Goal: Task Accomplishment & Management: Manage account settings

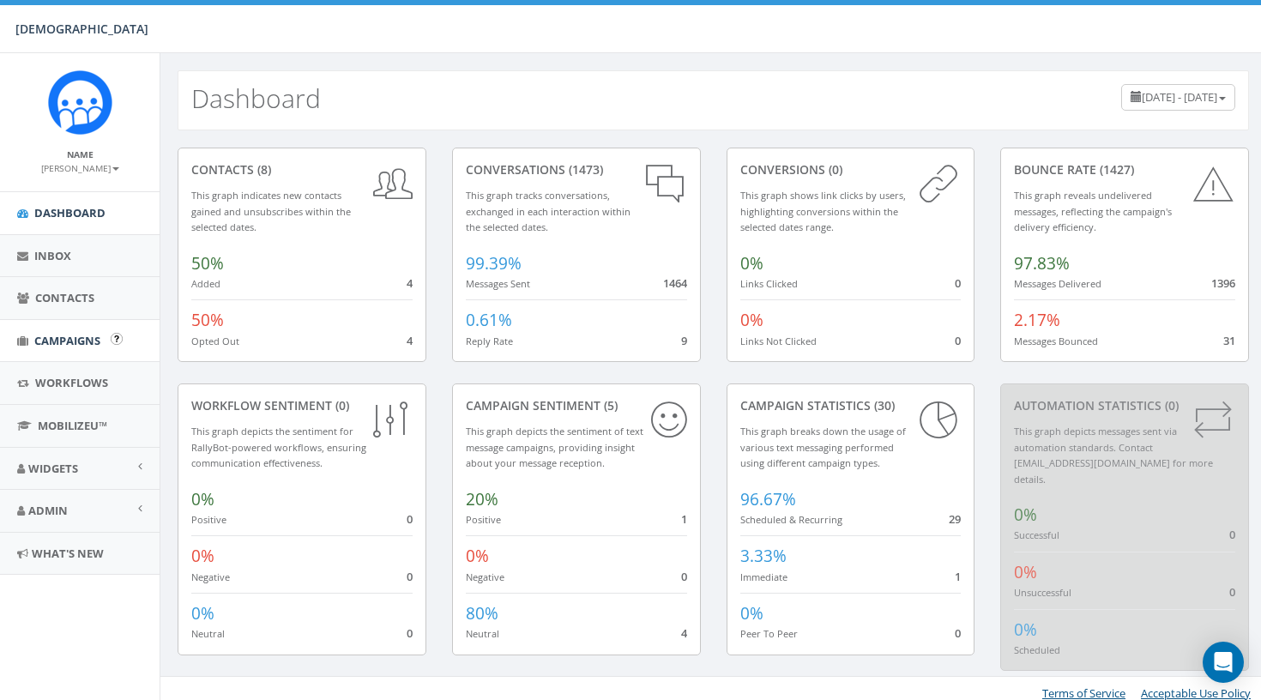
click at [56, 325] on link "Campaigns" at bounding box center [80, 341] width 160 height 42
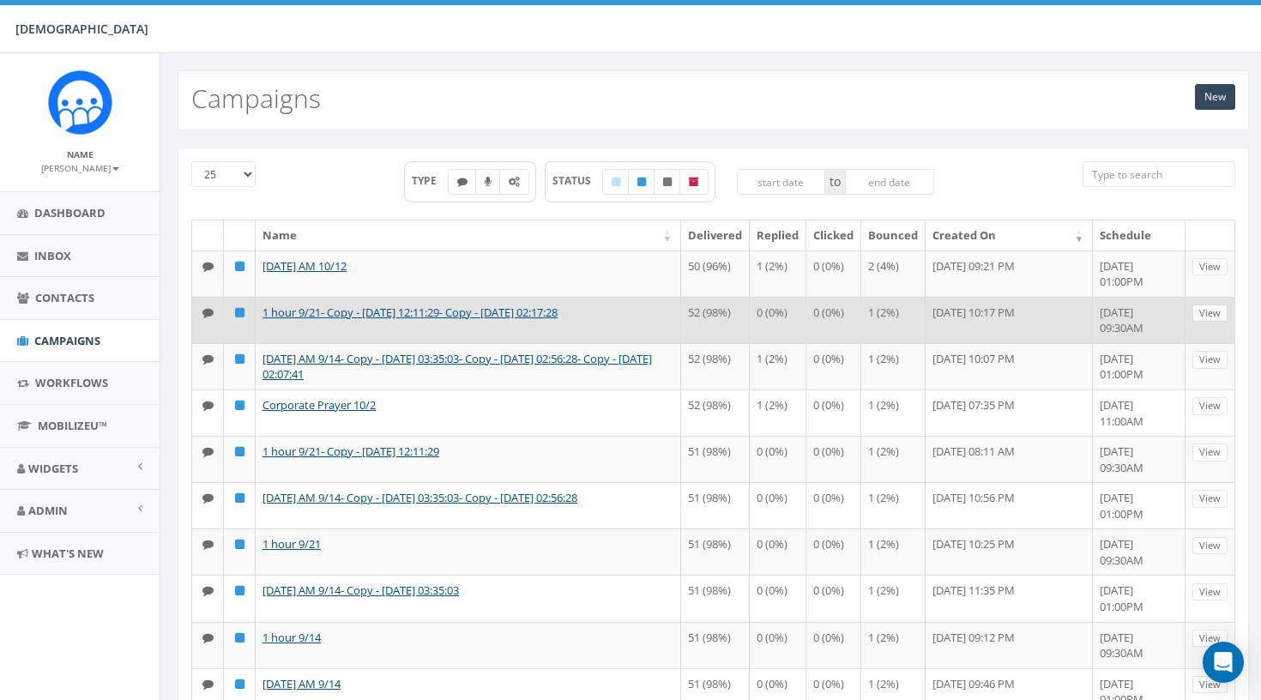
click at [1213, 322] on link "View" at bounding box center [1209, 313] width 35 height 18
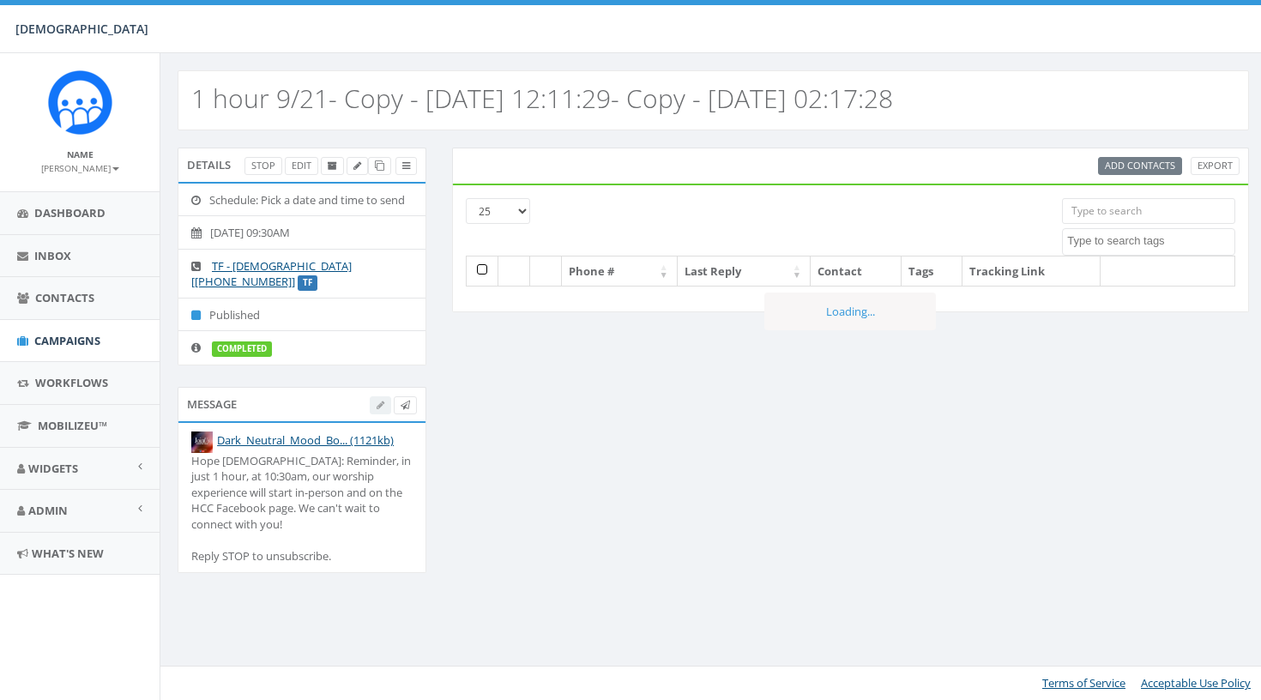
select select
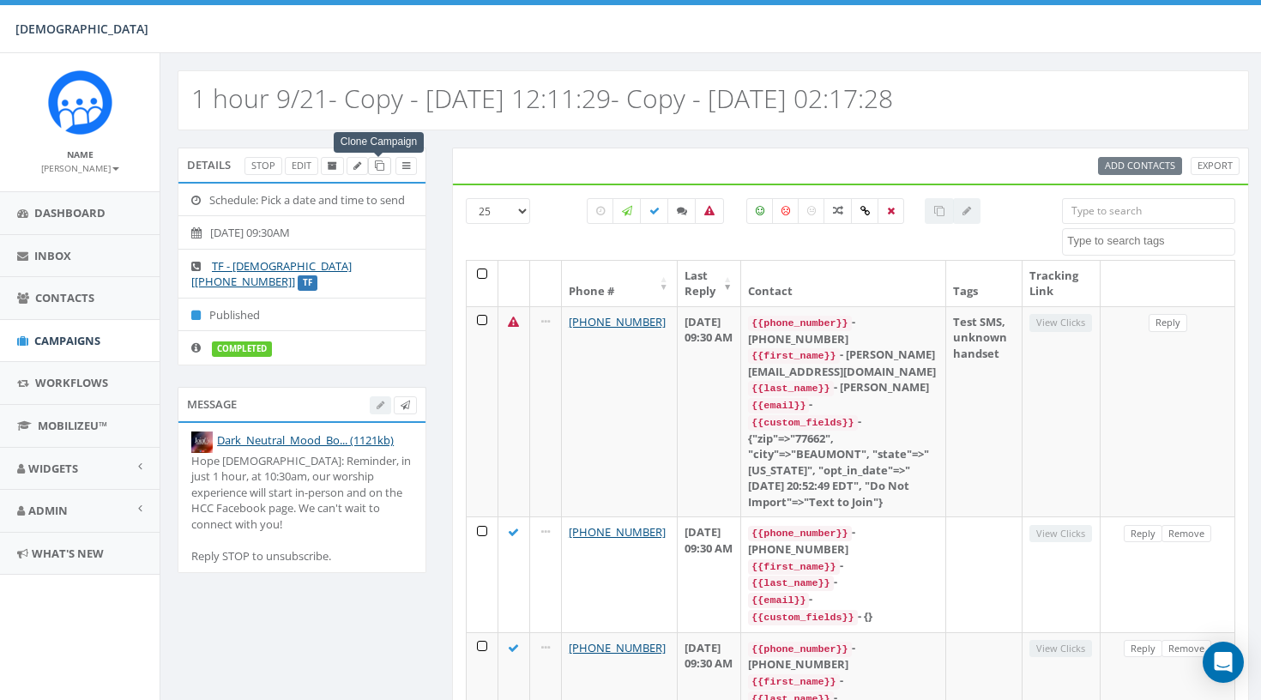
click at [379, 166] on icon at bounding box center [379, 165] width 9 height 9
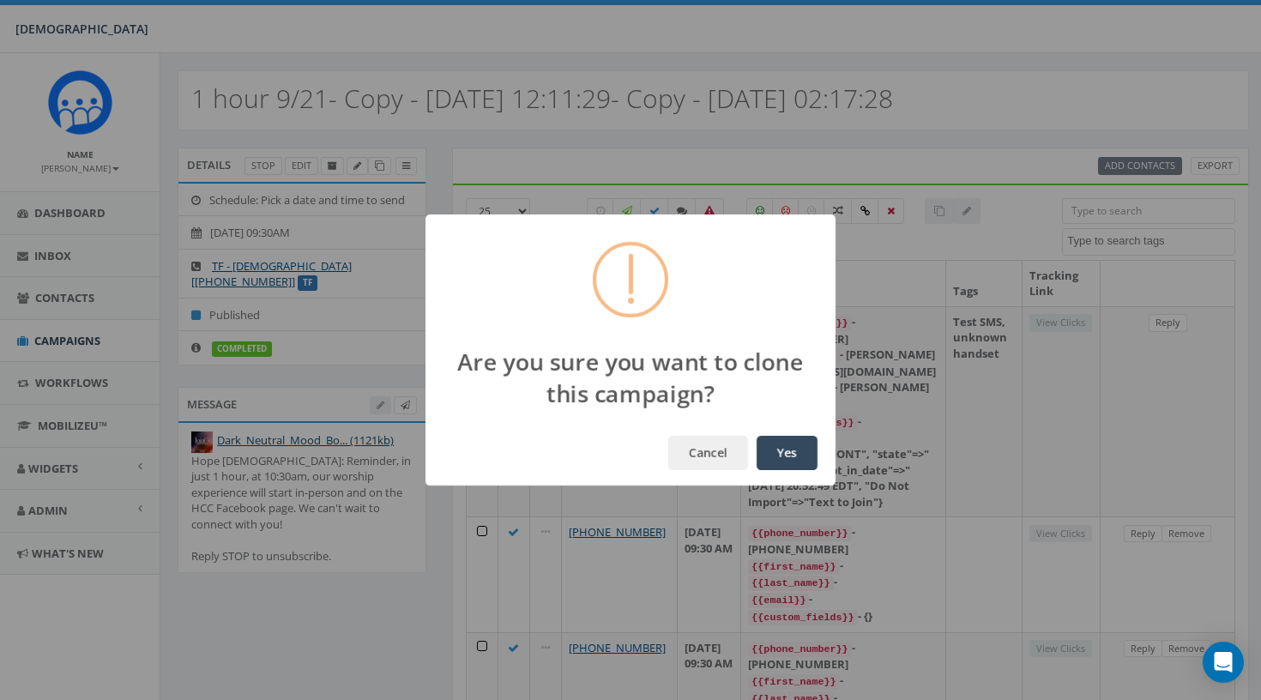
click at [785, 451] on button "Yes" at bounding box center [786, 453] width 61 height 34
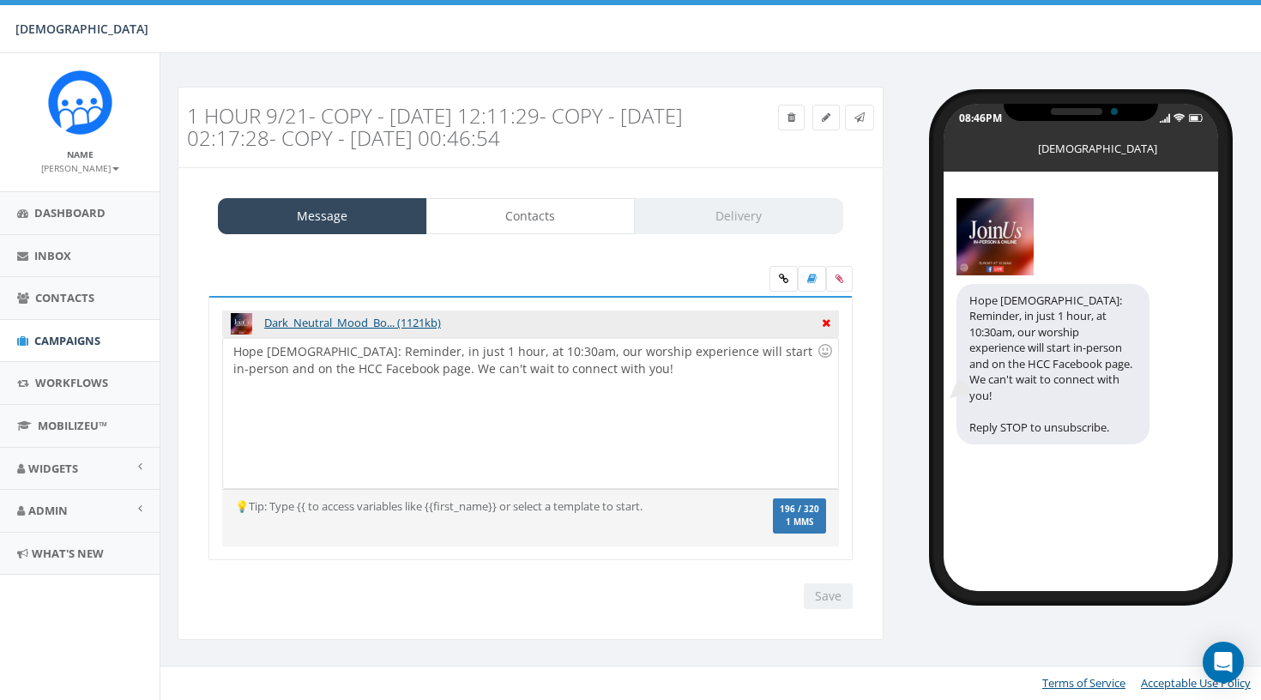
click at [826, 318] on icon at bounding box center [826, 320] width 9 height 15
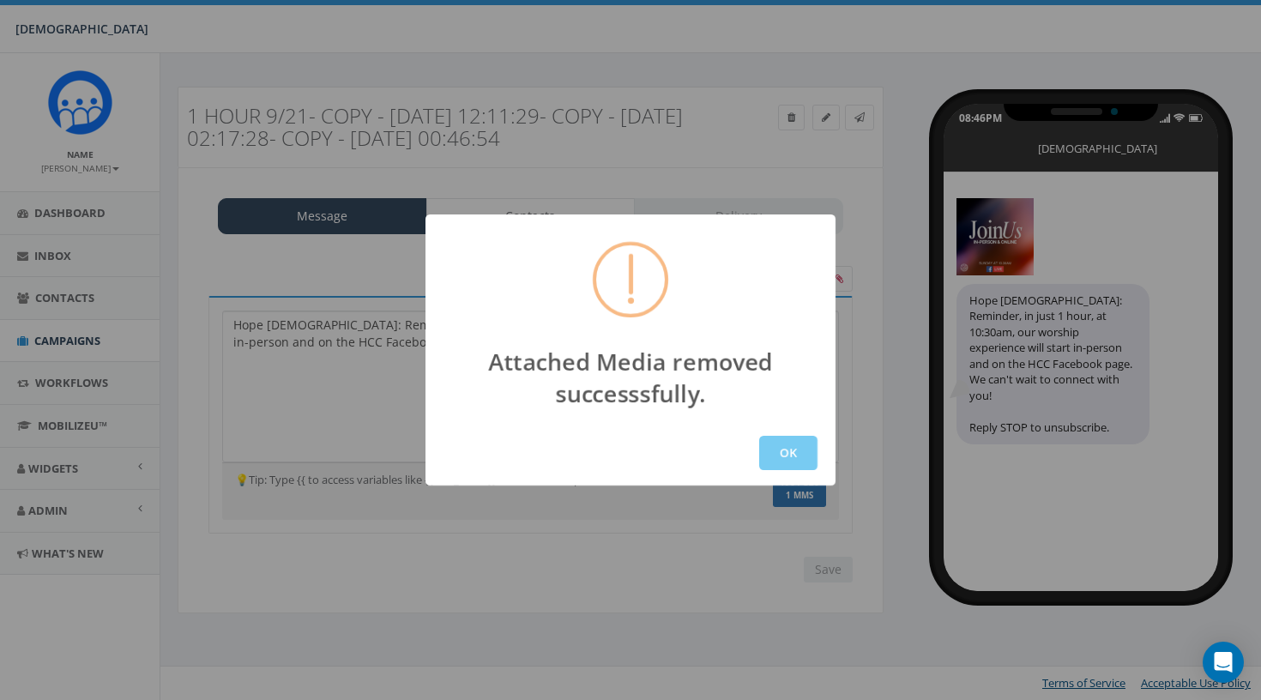
click at [792, 455] on button "OK" at bounding box center [788, 453] width 58 height 34
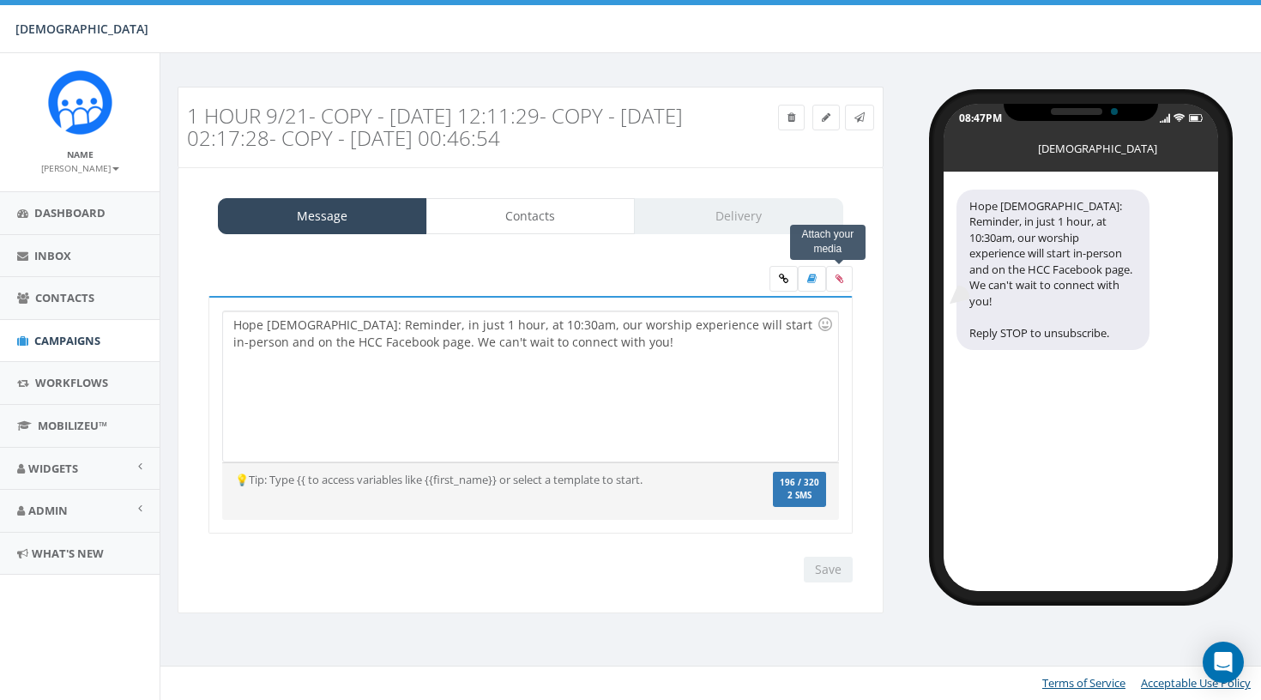
click at [842, 270] on label at bounding box center [839, 279] width 27 height 26
click at [0, 0] on input "file" at bounding box center [0, 0] width 0 height 0
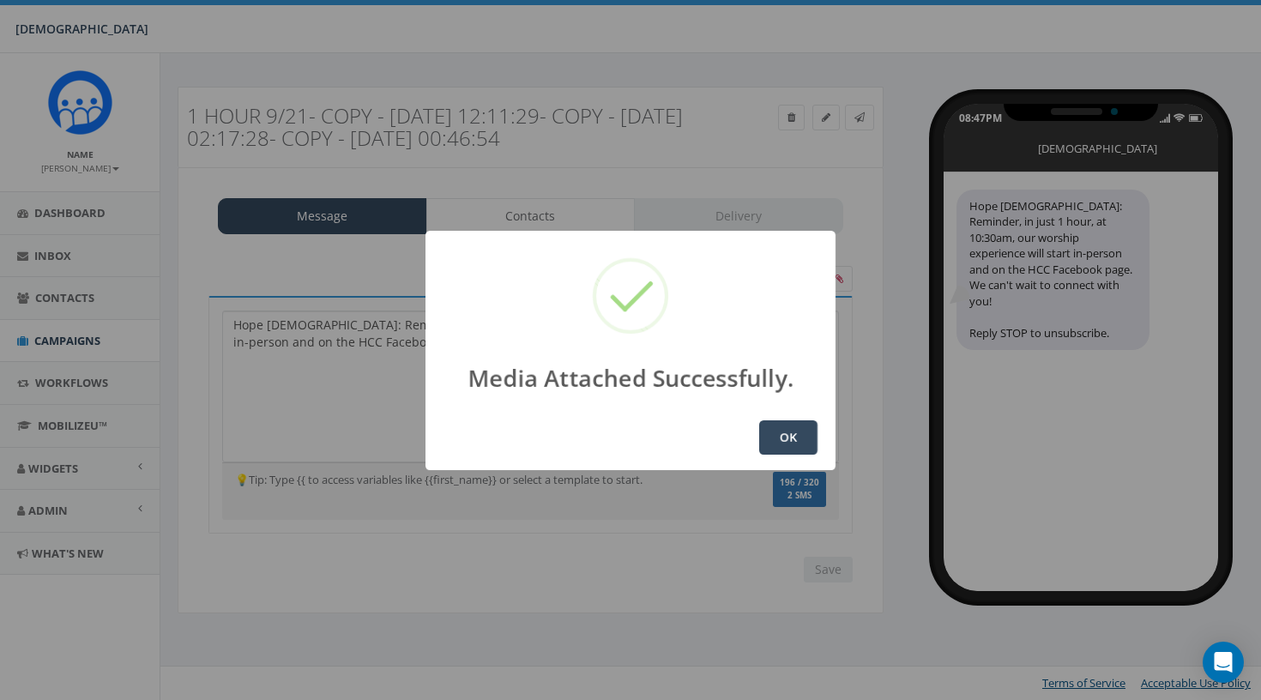
click at [888, 191] on div "Media Attached Successfully. OK" at bounding box center [630, 350] width 1261 height 700
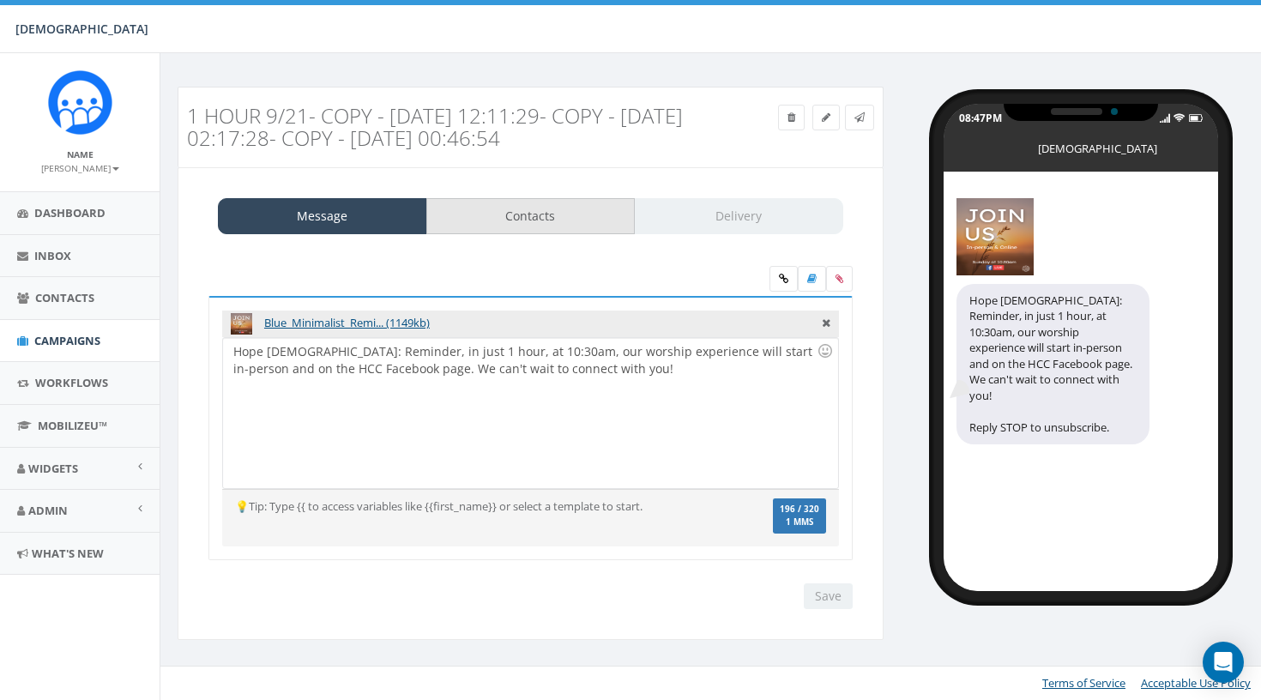
click at [504, 214] on link "Contacts" at bounding box center [530, 216] width 209 height 36
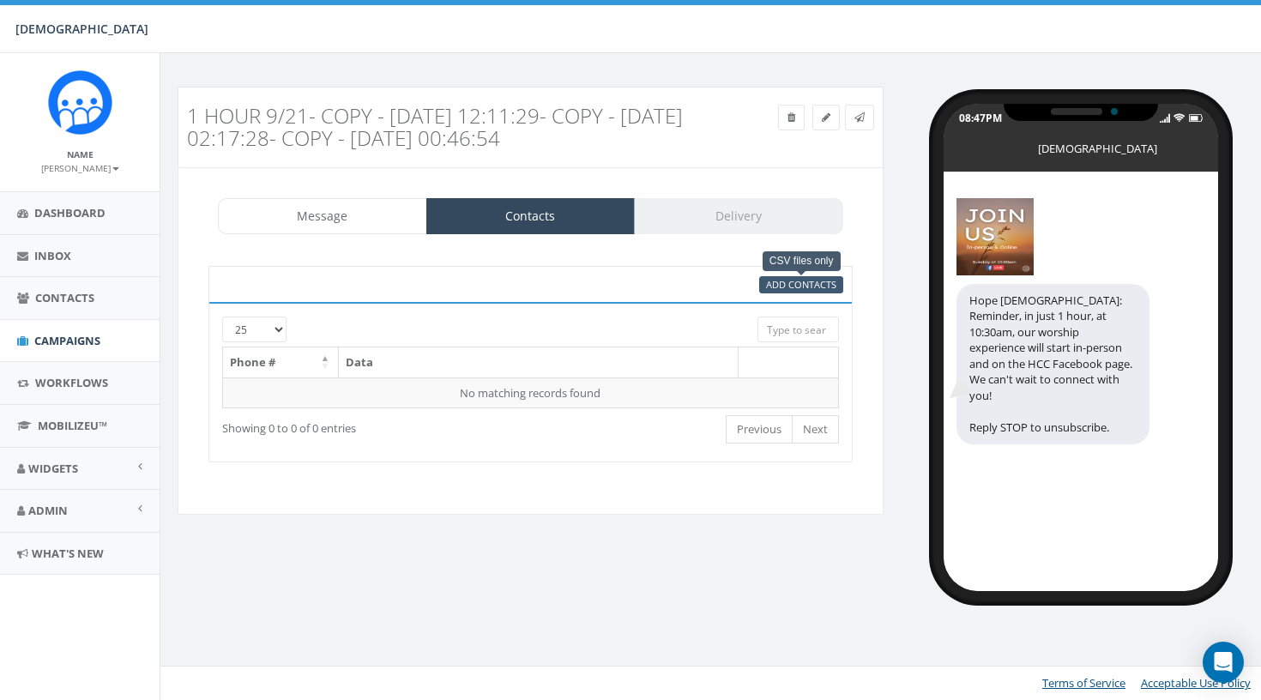
click at [790, 280] on span "Add Contacts" at bounding box center [801, 284] width 70 height 13
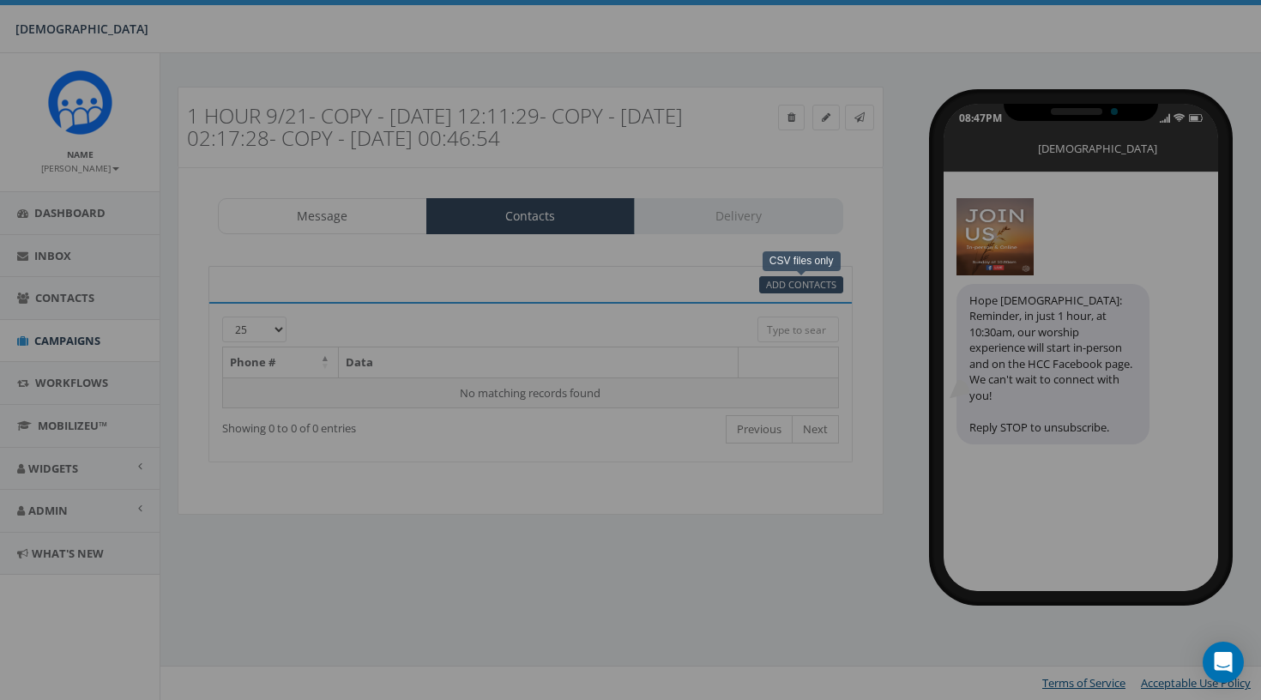
select select
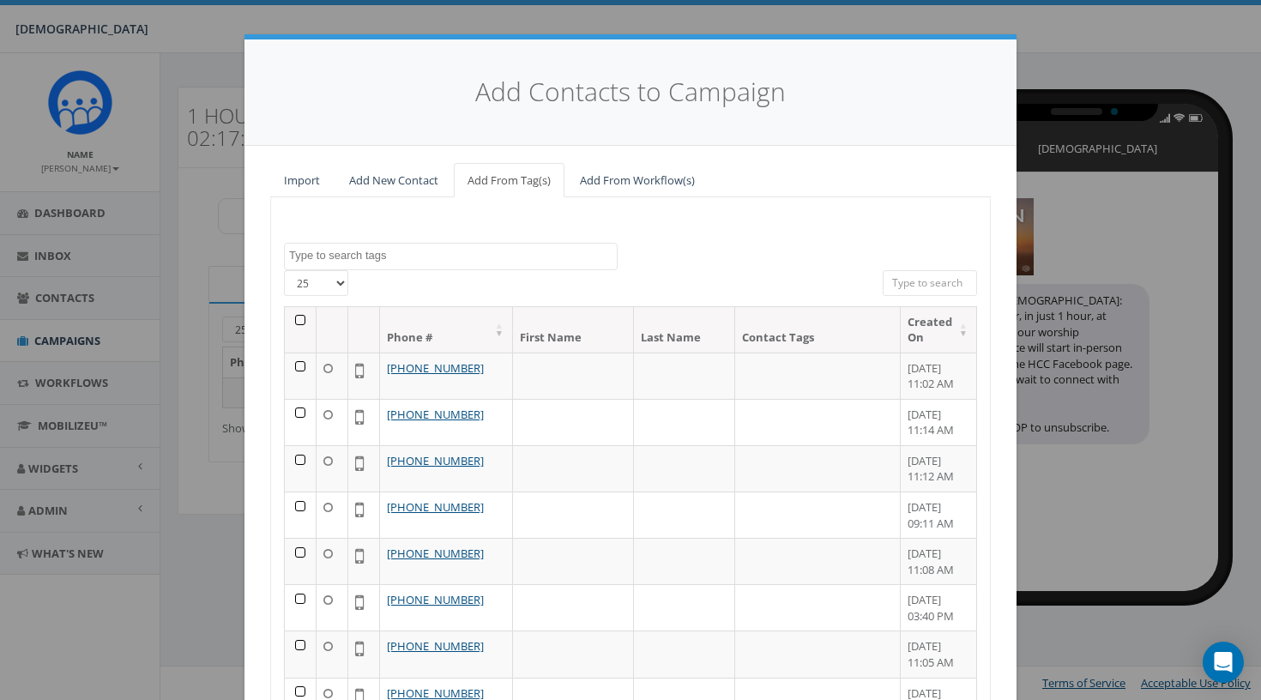
click at [299, 321] on th at bounding box center [301, 329] width 32 height 45
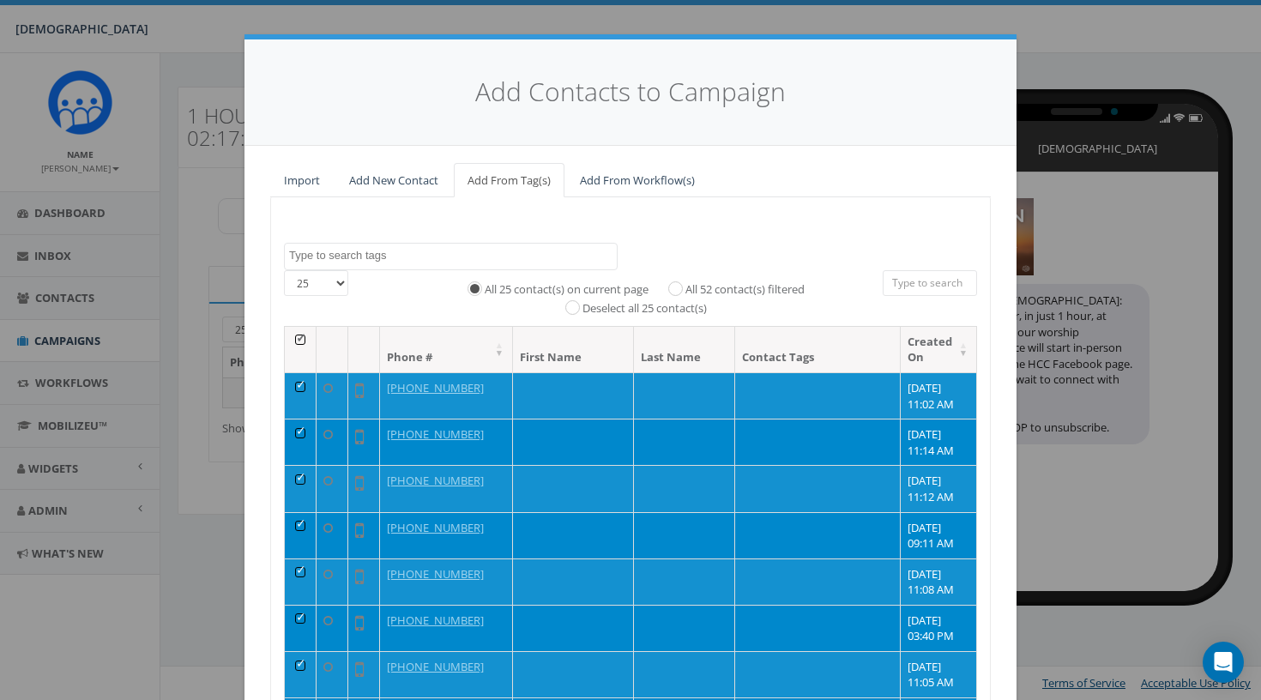
click at [746, 287] on label "All 52 contact(s) filtered" at bounding box center [744, 289] width 119 height 17
click at [685, 287] on input "All 52 contact(s) filtered" at bounding box center [679, 287] width 11 height 11
radio input "true"
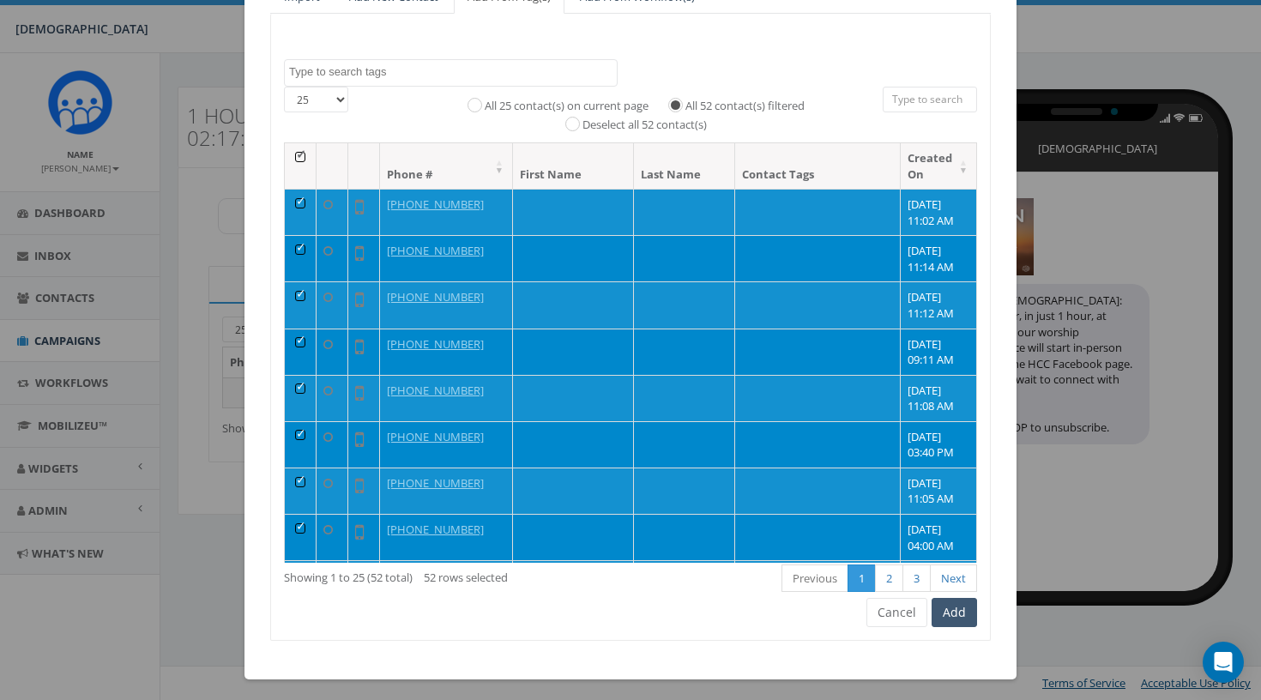
scroll to position [183, 0]
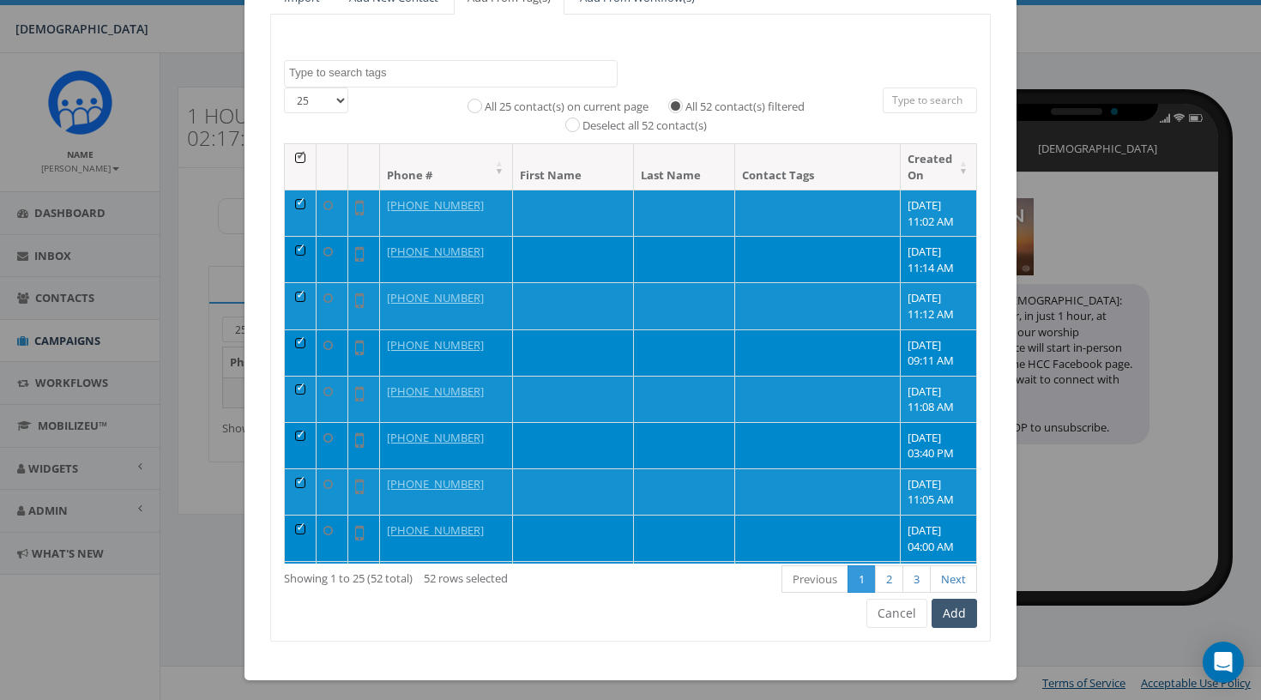
click at [953, 599] on button "Add" at bounding box center [953, 613] width 45 height 29
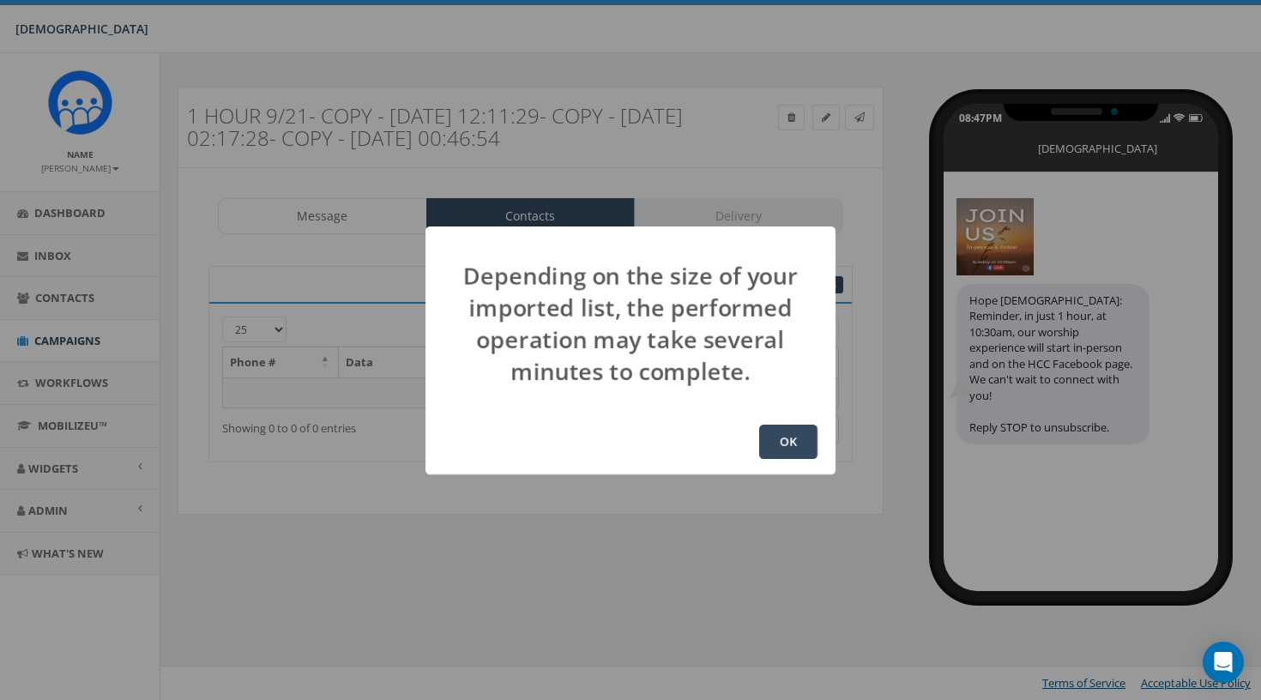
click at [780, 430] on button "OK" at bounding box center [788, 442] width 58 height 34
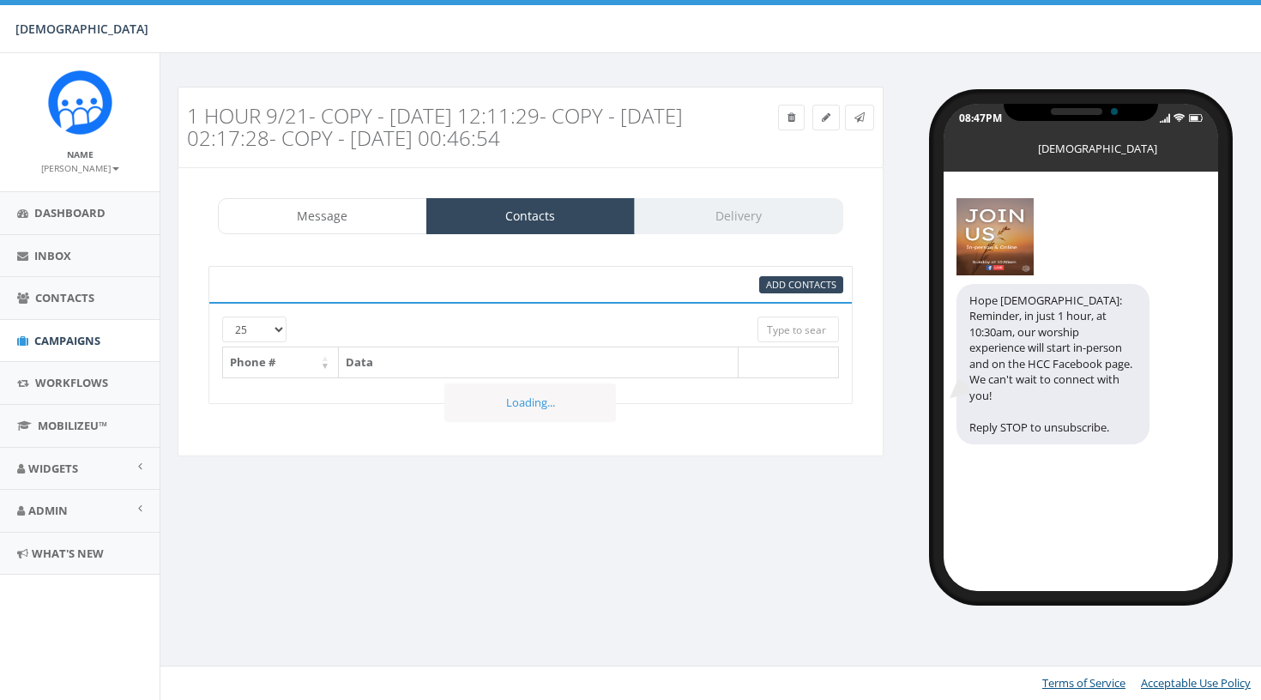
select select
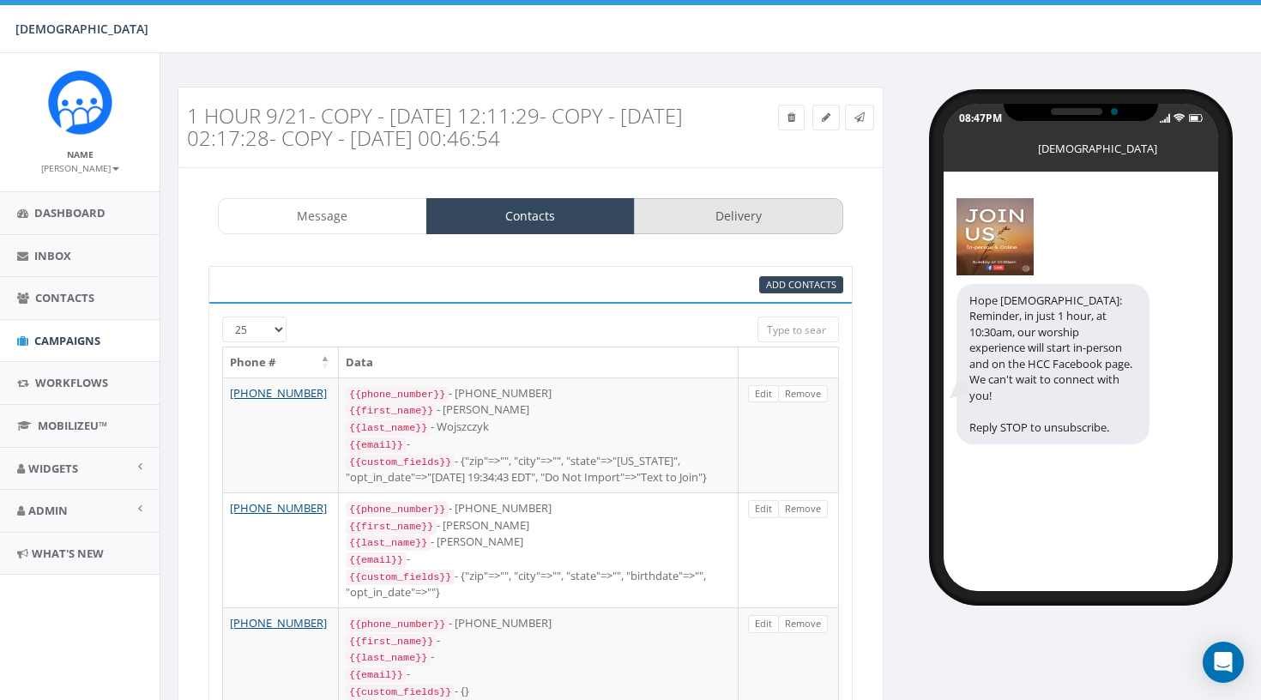
click at [699, 221] on link "Delivery" at bounding box center [738, 216] width 209 height 36
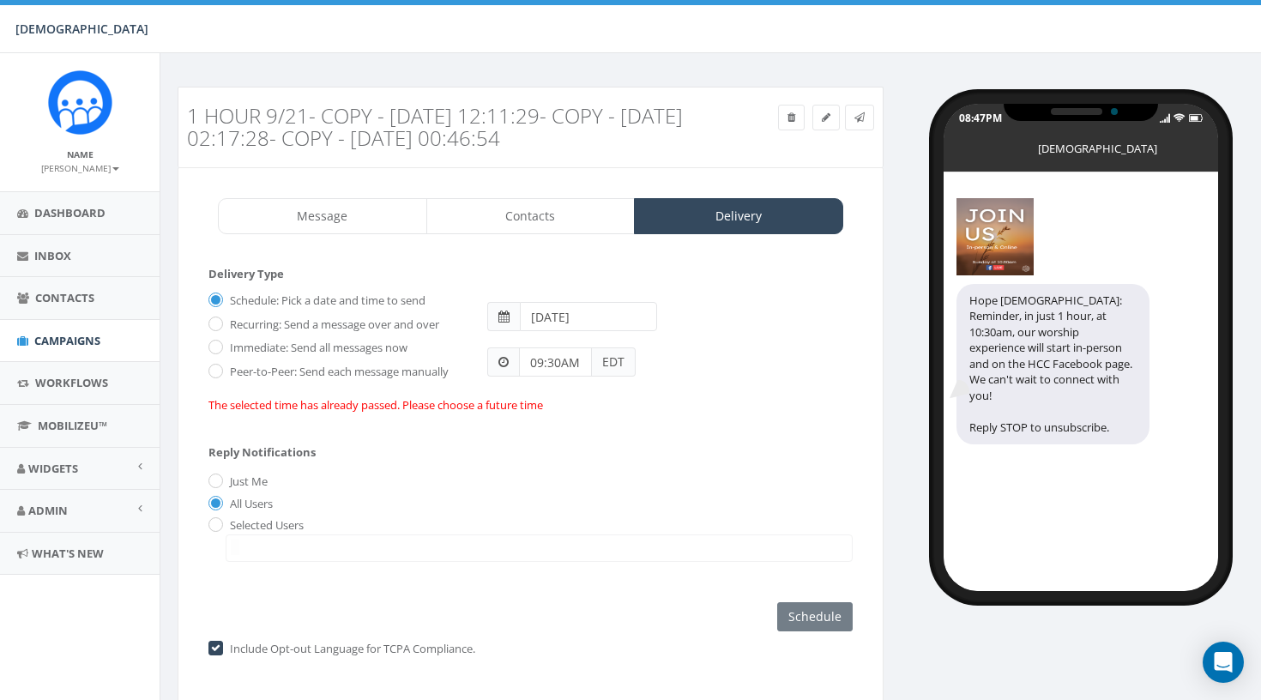
click at [629, 314] on input "2025-10-05" at bounding box center [588, 316] width 137 height 29
click at [539, 456] on td "12" at bounding box center [537, 451] width 26 height 26
type input "2025-10-12"
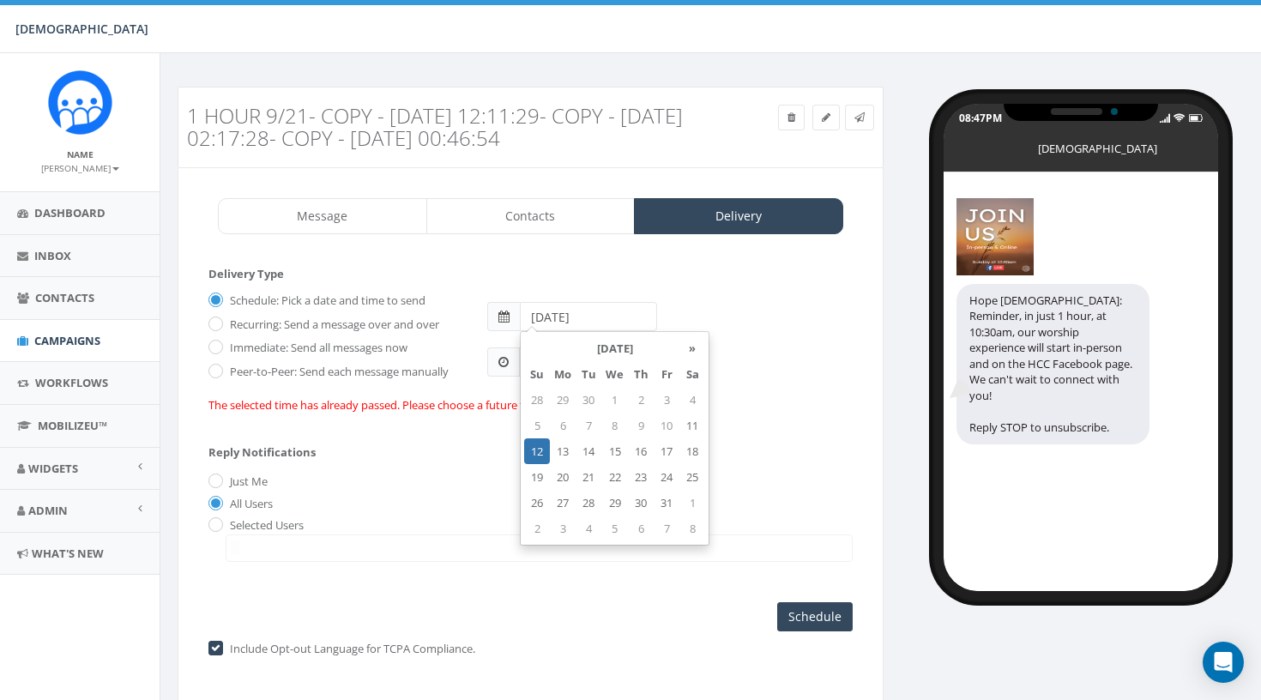
click at [810, 351] on div "09:30AM EDT" at bounding box center [669, 353] width 390 height 45
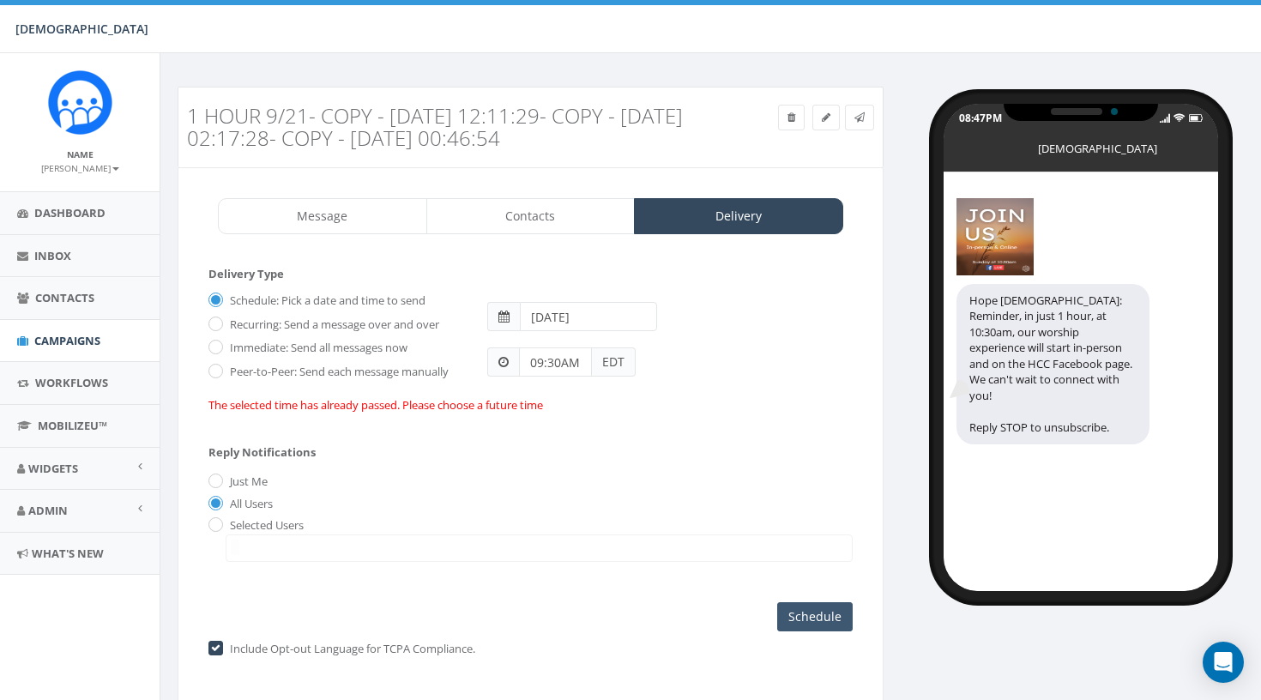
click at [804, 605] on input "Schedule" at bounding box center [814, 616] width 75 height 29
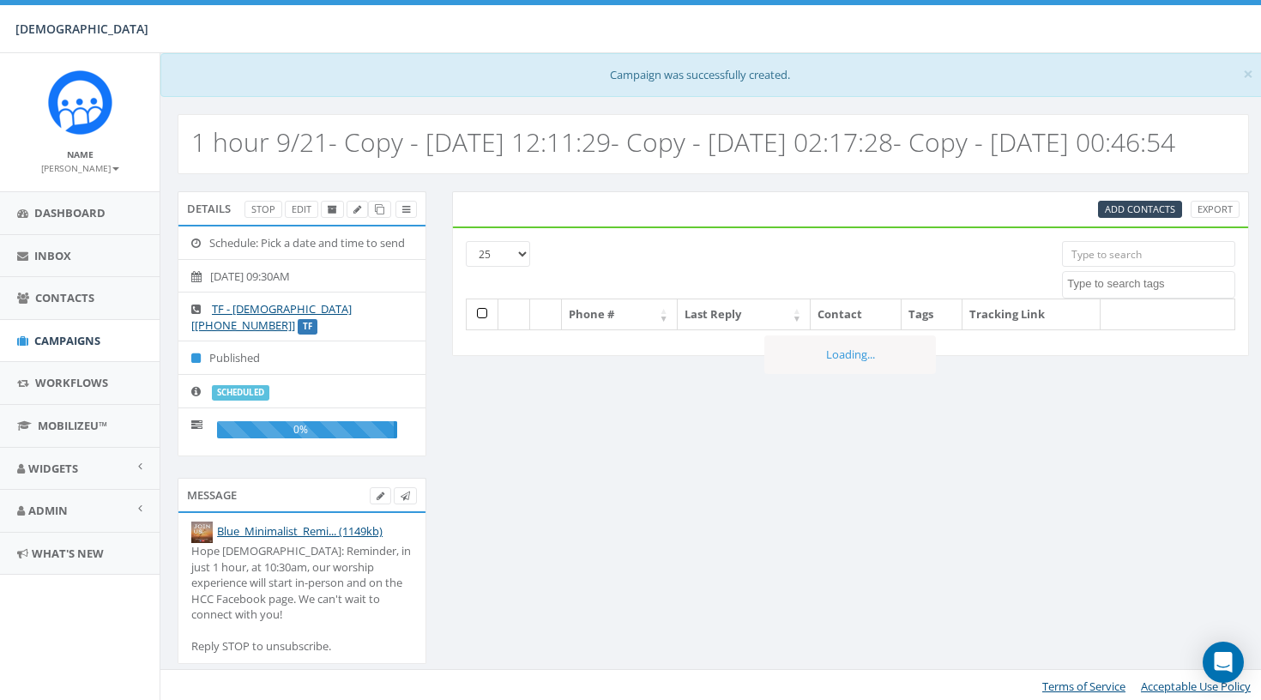
select select
